Goal: Use online tool/utility: Utilize a website feature to perform a specific function

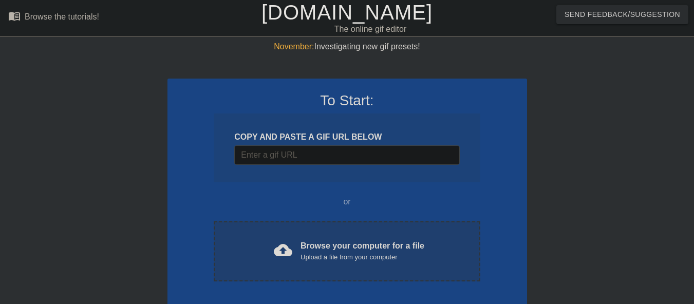
click at [295, 254] on div "cloud_upload Browse your computer for a file Upload a file from your computer" at bounding box center [346, 251] width 223 height 23
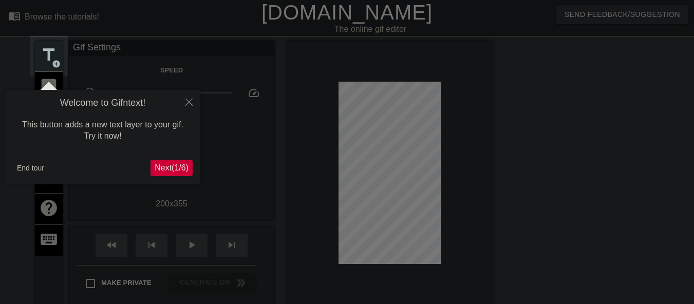
scroll to position [25, 0]
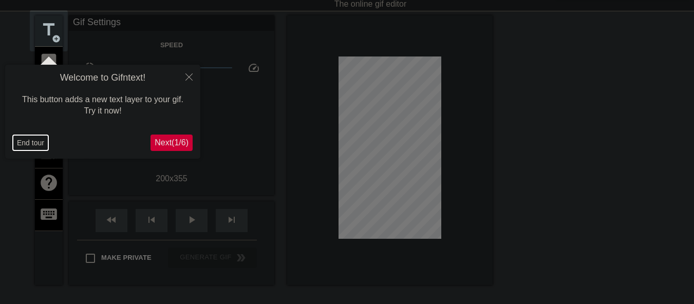
click at [31, 142] on button "End tour" at bounding box center [30, 142] width 35 height 15
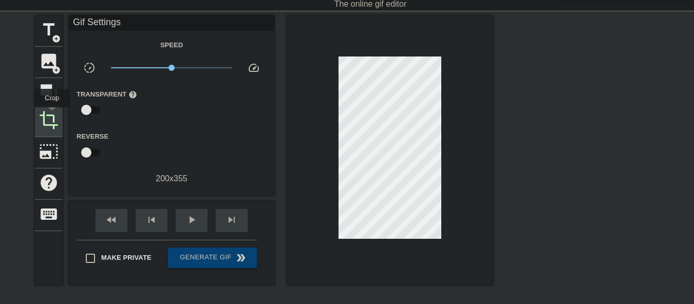
click at [51, 117] on span "crop" at bounding box center [49, 120] width 20 height 20
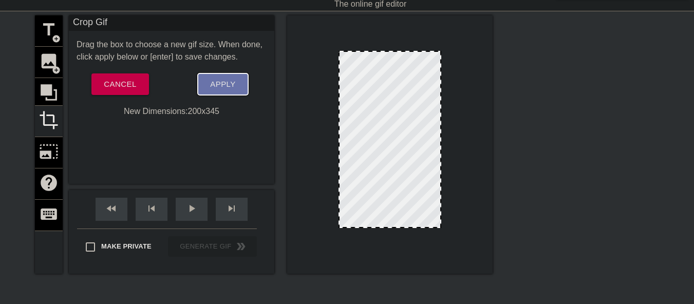
click at [206, 83] on button "Apply" at bounding box center [223, 84] width 50 height 22
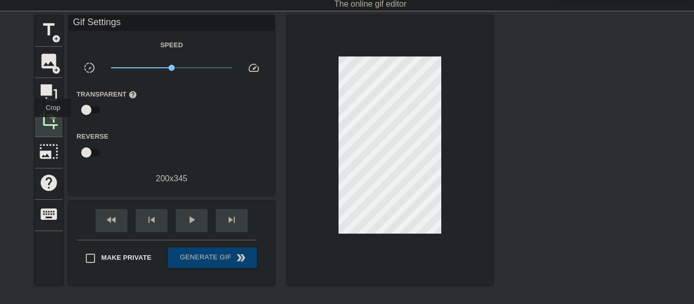
click at [53, 124] on span "crop" at bounding box center [49, 120] width 20 height 20
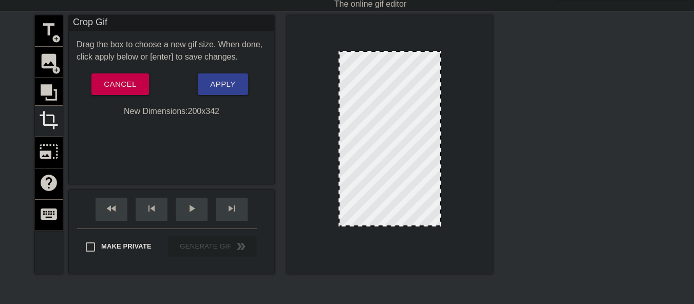
click at [409, 226] on div at bounding box center [389, 225] width 101 height 5
click at [226, 80] on span "Apply" at bounding box center [222, 84] width 25 height 13
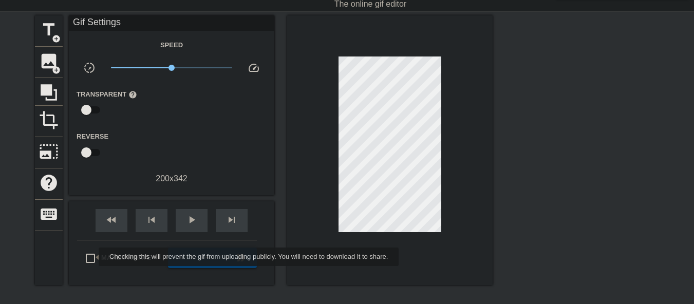
click at [92, 257] on input "Make Private" at bounding box center [91, 258] width 22 height 22
checkbox input "true"
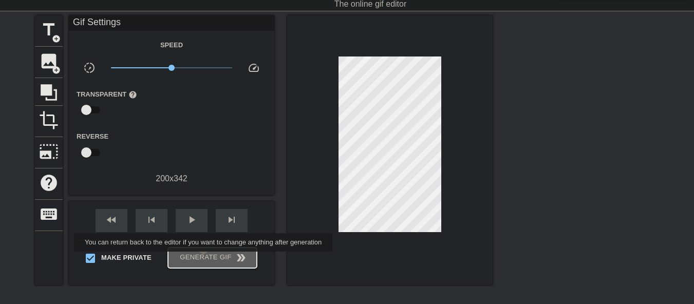
click at [204, 259] on span "Generate Gif double_arrow" at bounding box center [212, 258] width 81 height 12
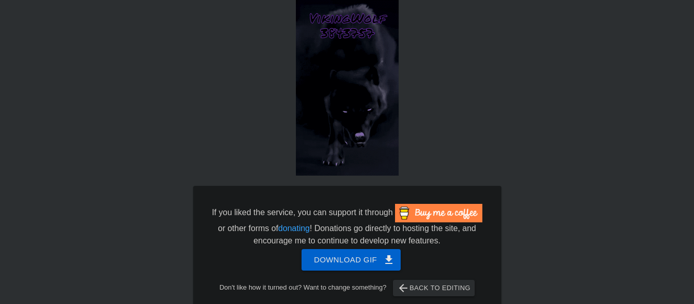
scroll to position [53, 0]
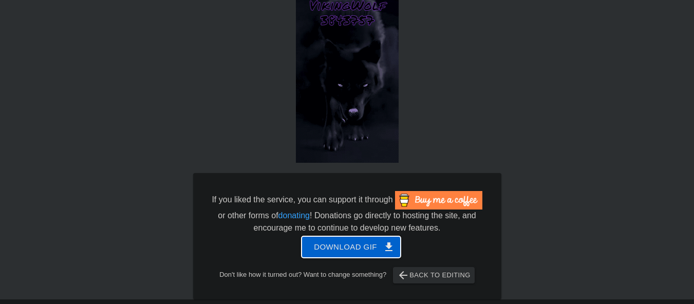
click at [351, 249] on span "Download gif get_app" at bounding box center [351, 246] width 74 height 13
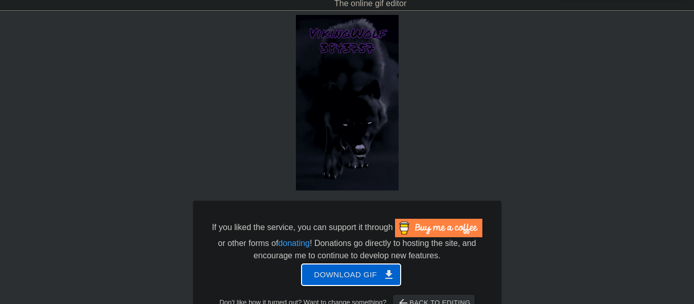
scroll to position [0, 0]
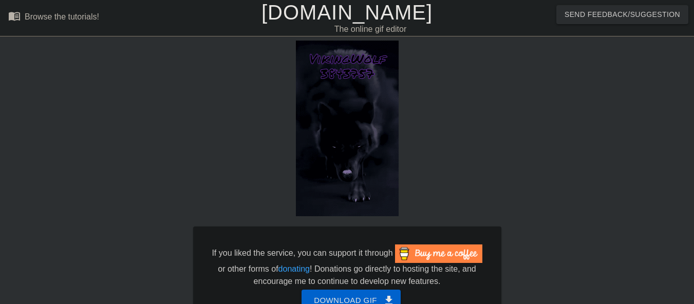
click at [291, 20] on link "[DOMAIN_NAME]" at bounding box center [346, 12] width 171 height 23
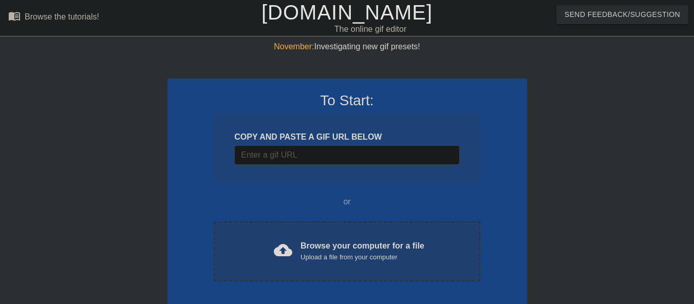
click at [295, 253] on div "cloud_upload Browse your computer for a file Upload a file from your computer" at bounding box center [346, 251] width 223 height 23
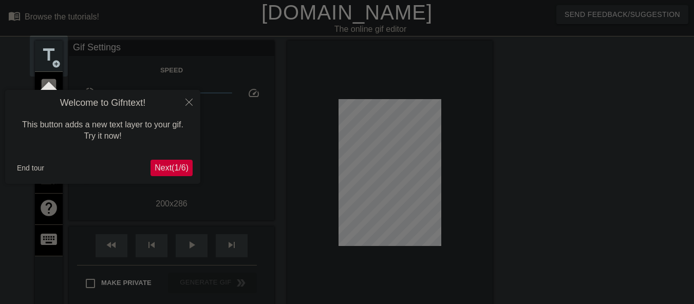
scroll to position [25, 0]
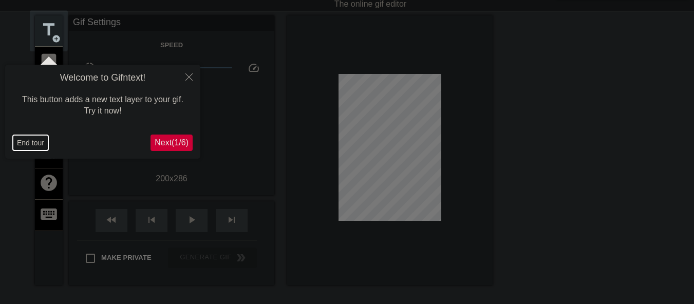
click at [33, 142] on button "End tour" at bounding box center [30, 142] width 35 height 15
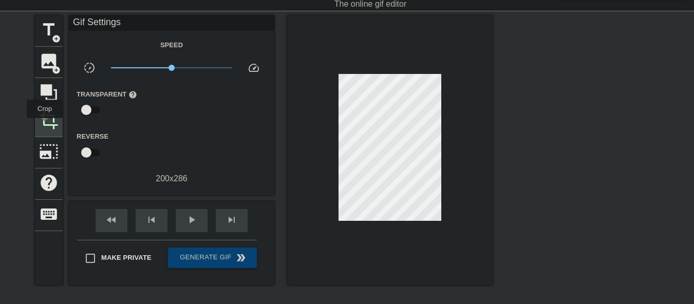
click at [48, 123] on span "crop" at bounding box center [49, 120] width 20 height 20
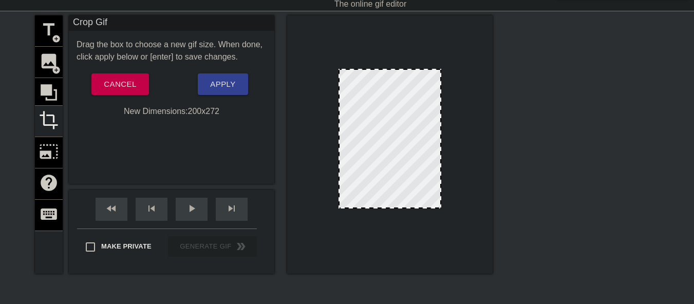
drag, startPoint x: 380, startPoint y: 214, endPoint x: 381, endPoint y: 207, distance: 7.3
click at [223, 92] on button "Apply" at bounding box center [223, 84] width 50 height 22
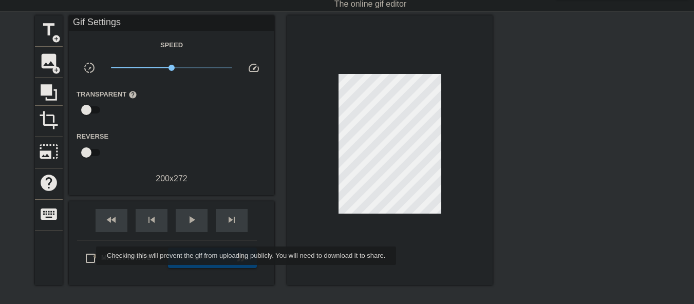
click at [89, 256] on input "Make Private" at bounding box center [91, 258] width 22 height 22
checkbox input "true"
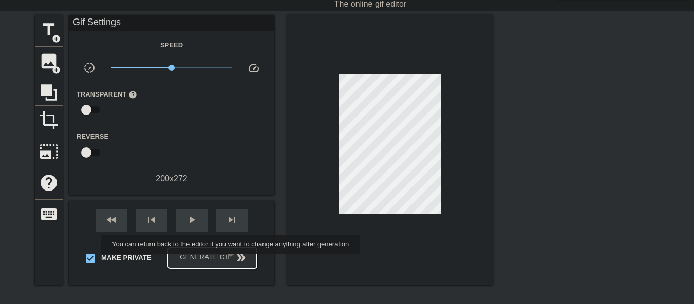
click at [232, 261] on span "Generate Gif double_arrow" at bounding box center [212, 258] width 81 height 12
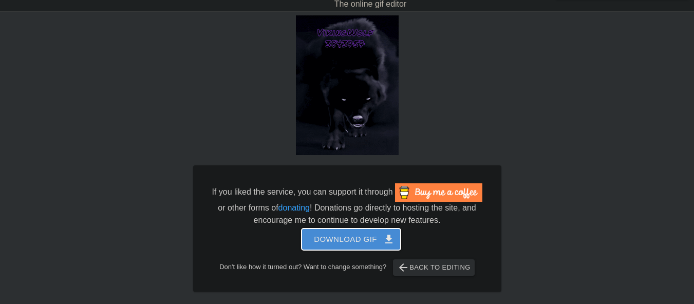
click at [328, 242] on span "Download gif get_app" at bounding box center [351, 239] width 74 height 13
